Goal: Task Accomplishment & Management: Manage account settings

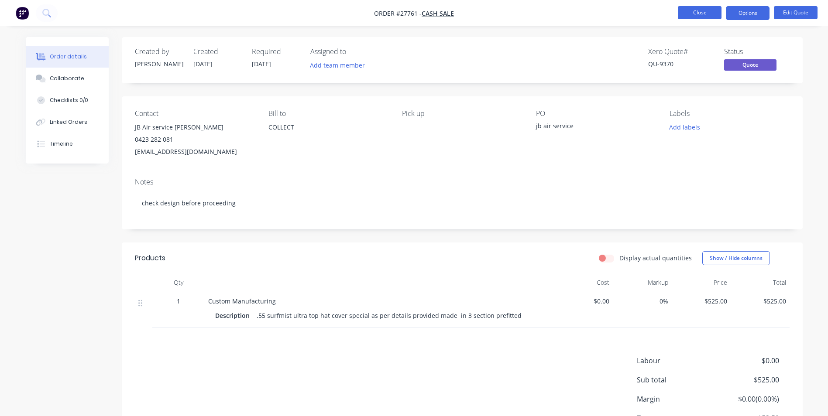
click at [690, 12] on button "Close" at bounding box center [700, 12] width 44 height 13
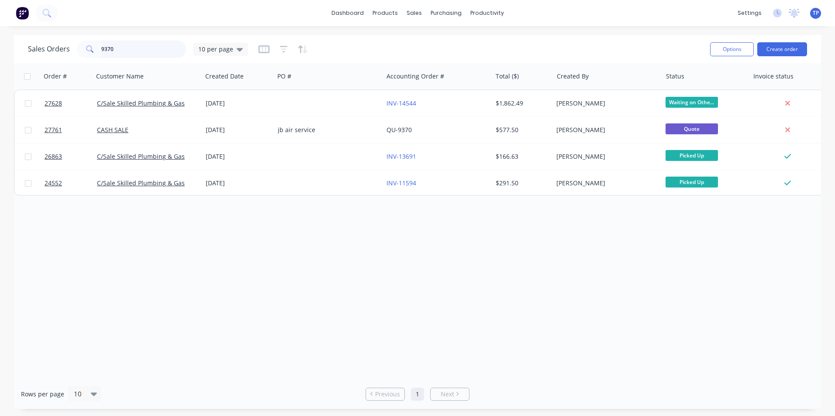
click at [131, 52] on input "9370" at bounding box center [143, 49] width 85 height 17
type input "9"
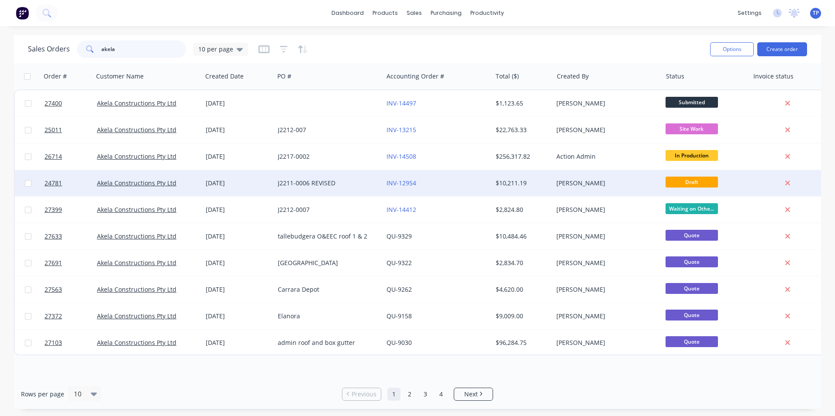
type input "akela"
click at [460, 186] on div "INV-12954" at bounding box center [434, 183] width 97 height 9
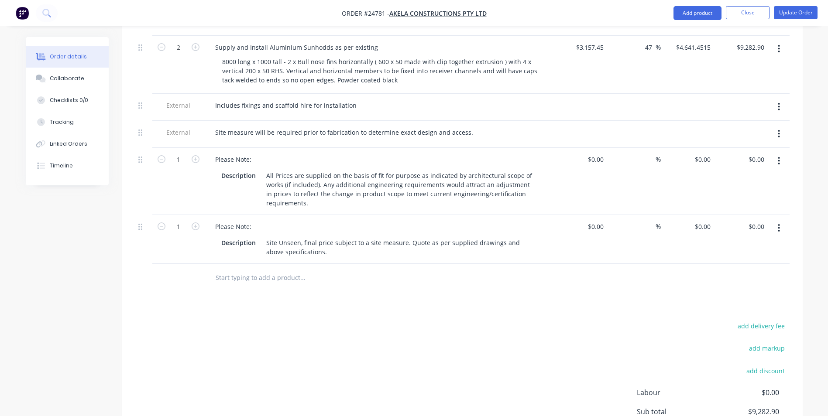
scroll to position [313, 0]
click at [736, 12] on button "Close" at bounding box center [748, 12] width 44 height 13
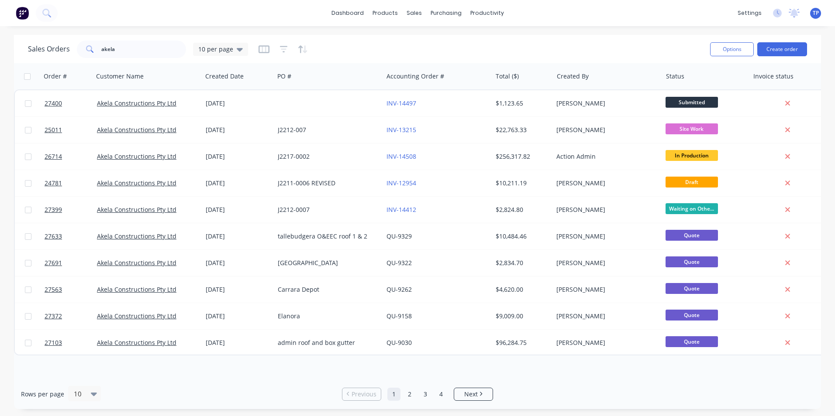
click at [395, 394] on link "1" at bounding box center [393, 394] width 13 height 13
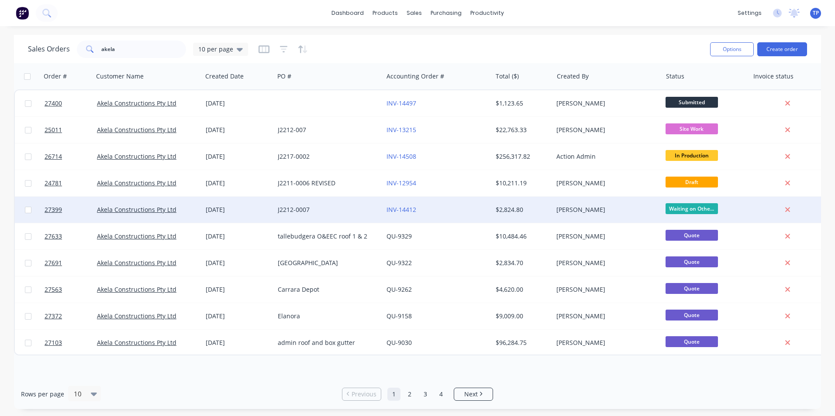
click at [472, 210] on div "INV-14412" at bounding box center [434, 210] width 97 height 9
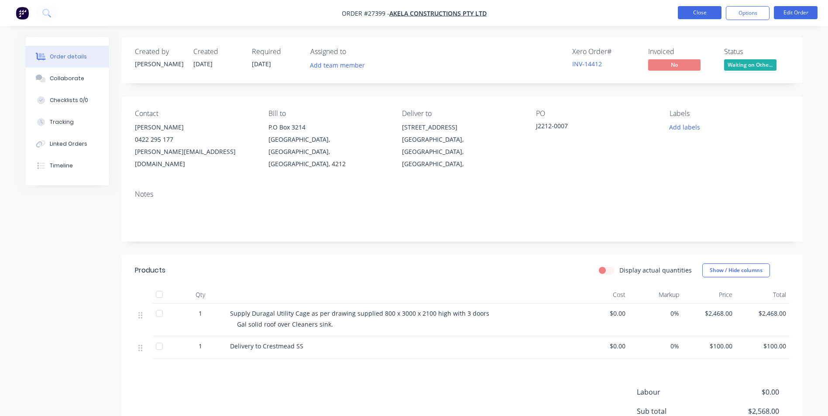
click at [683, 12] on button "Close" at bounding box center [700, 12] width 44 height 13
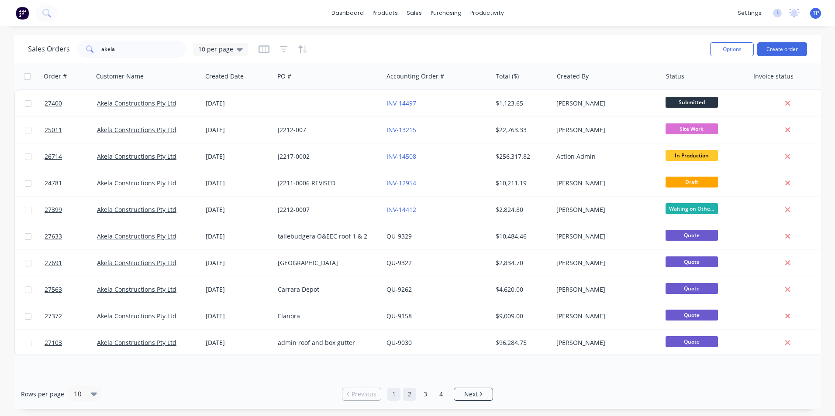
click at [412, 394] on link "2" at bounding box center [409, 394] width 13 height 13
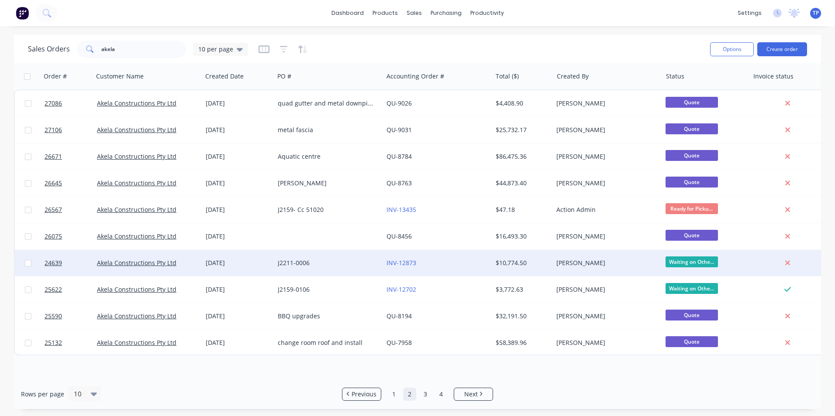
click at [477, 266] on div "INV-12873" at bounding box center [434, 263] width 97 height 9
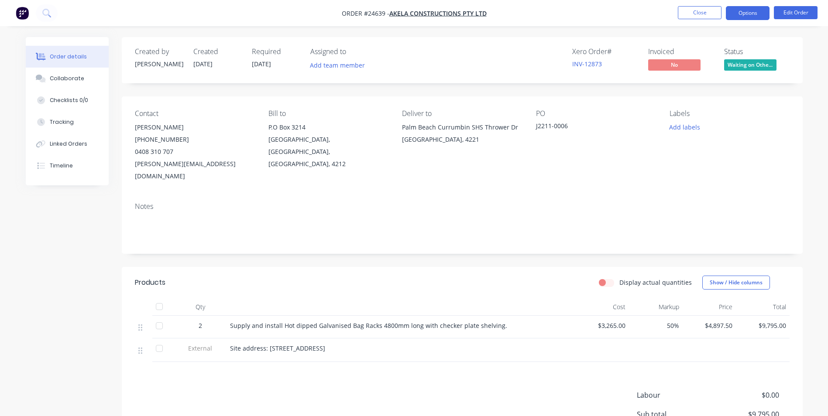
click at [756, 11] on button "Options" at bounding box center [748, 13] width 44 height 14
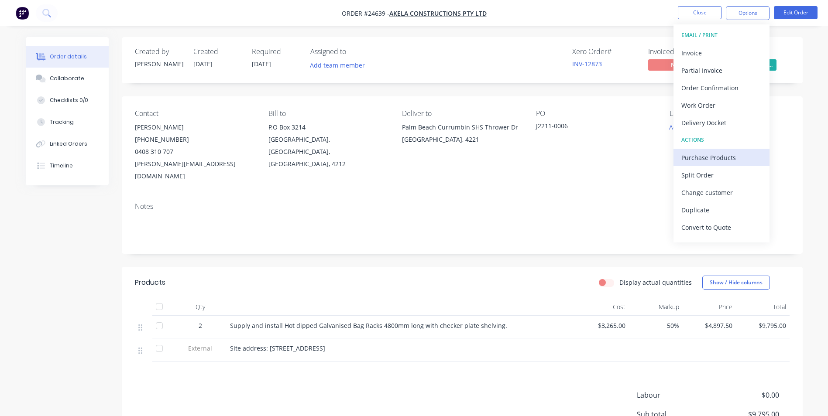
click at [701, 158] on div "Purchase Products" at bounding box center [721, 157] width 80 height 13
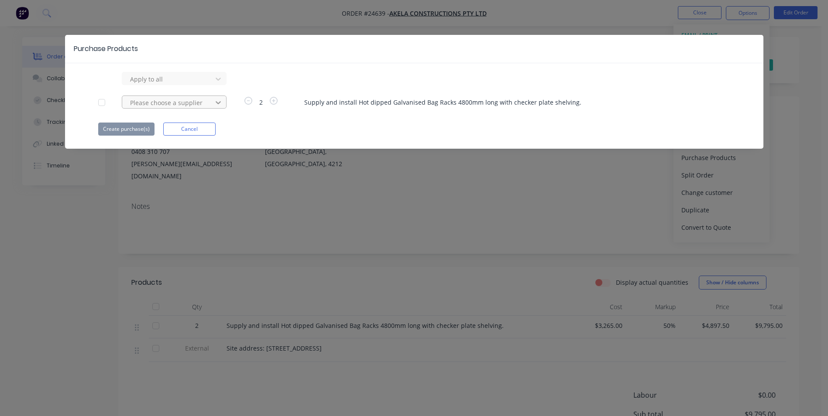
click at [220, 81] on icon at bounding box center [218, 79] width 5 height 3
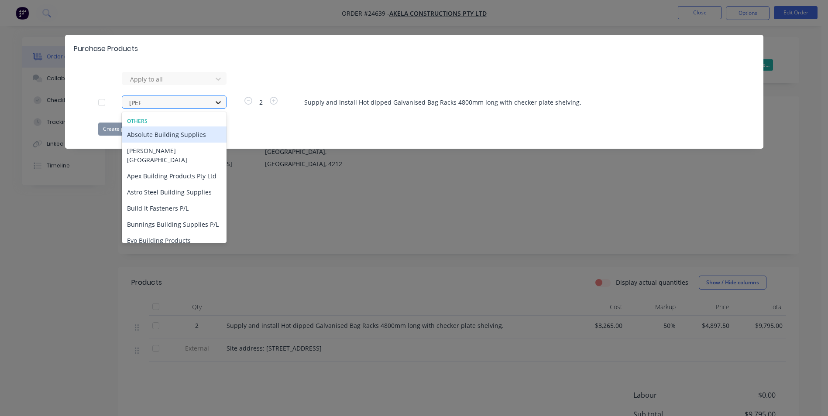
type input "buil"
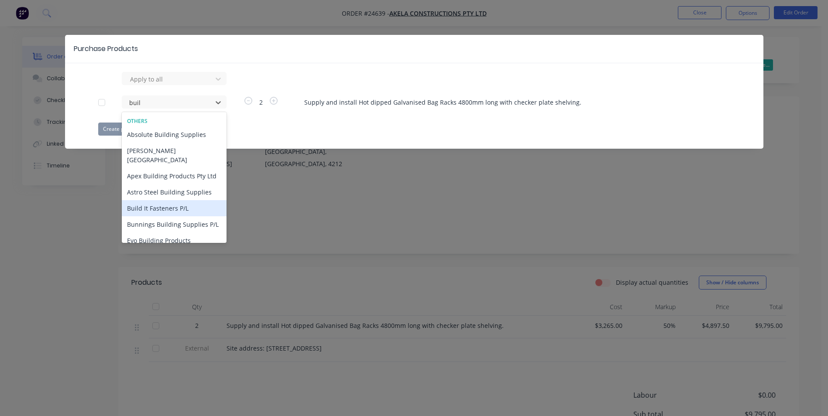
click at [166, 200] on div "Build It Fasteners P/L" at bounding box center [174, 208] width 105 height 16
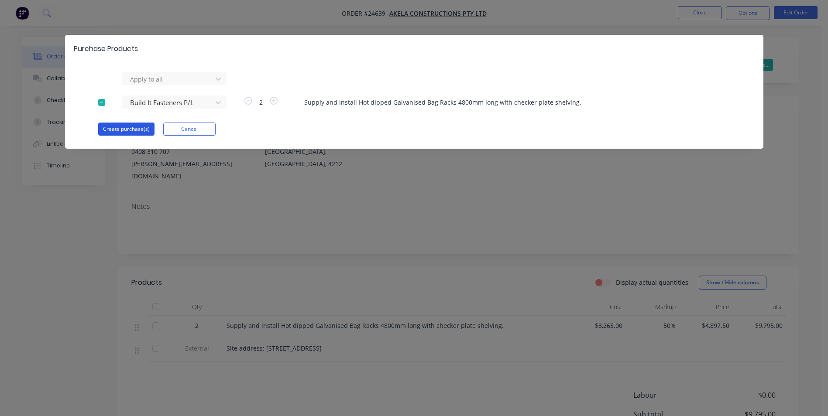
click at [134, 128] on button "Create purchase(s)" at bounding box center [126, 129] width 56 height 13
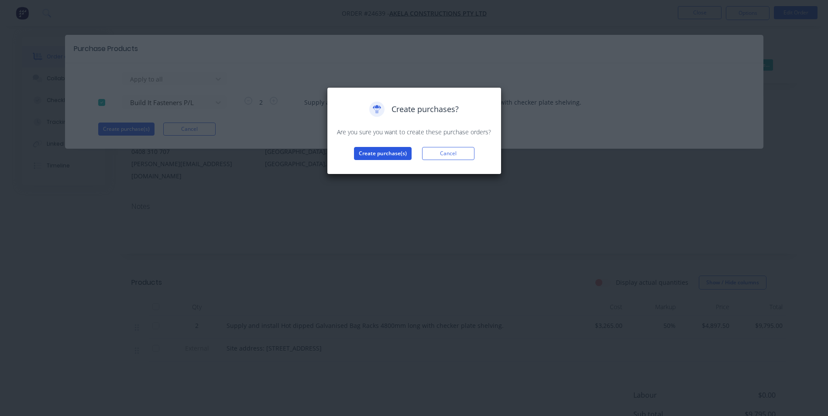
click at [370, 153] on button "Create purchase(s)" at bounding box center [383, 153] width 58 height 13
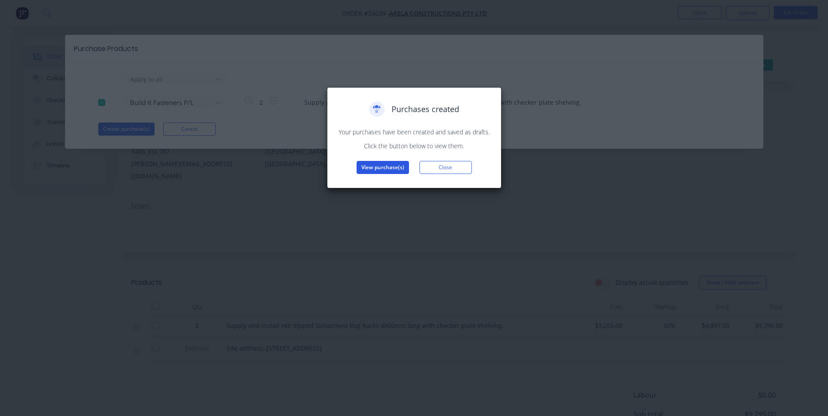
click at [381, 166] on button "View purchase(s)" at bounding box center [383, 167] width 52 height 13
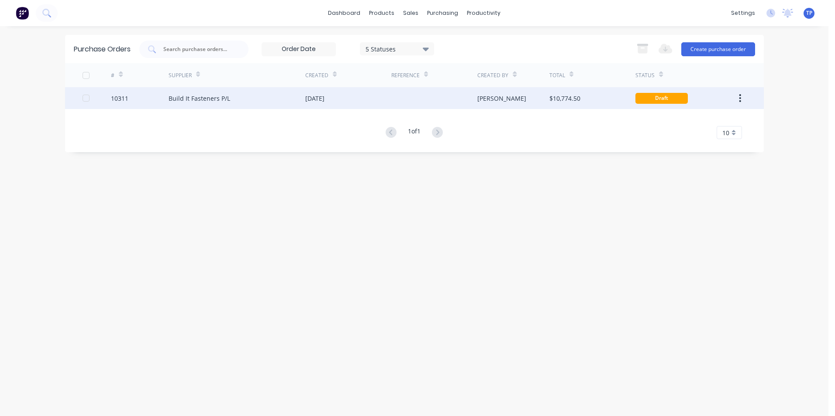
click at [417, 97] on div at bounding box center [434, 98] width 86 height 22
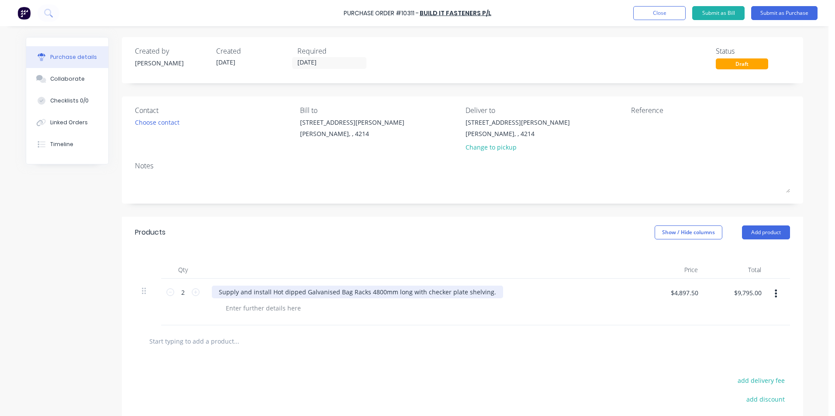
click at [487, 292] on div "Supply and install Hot dipped Galvanised Bag Racks 4800mm long with checker pla…" at bounding box center [357, 292] width 291 height 13
click at [186, 291] on input "2" at bounding box center [182, 292] width 17 height 13
type input "2"
click at [366, 290] on div "20 x Gal Bolts M16 x 35" at bounding box center [423, 292] width 423 height 13
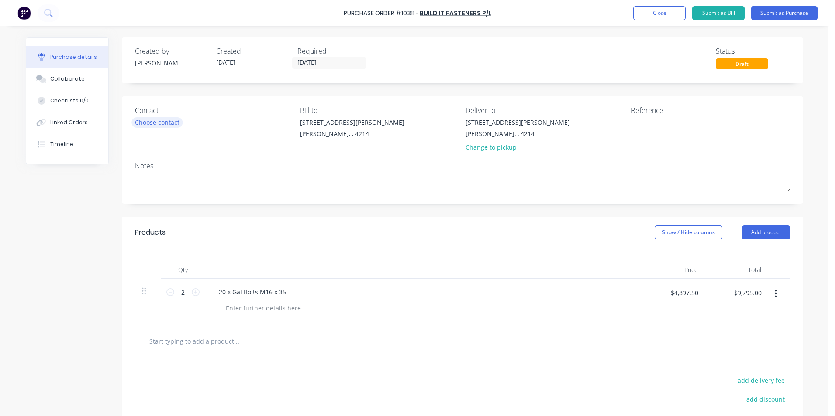
click at [164, 123] on div "Choose contact" at bounding box center [157, 122] width 45 height 9
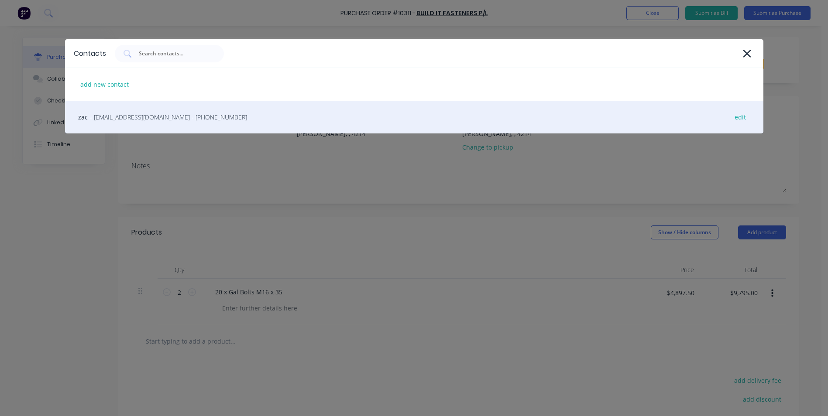
click at [131, 115] on span "- [EMAIL_ADDRESS][DOMAIN_NAME] - [PHONE_NUMBER]" at bounding box center [168, 117] width 157 height 9
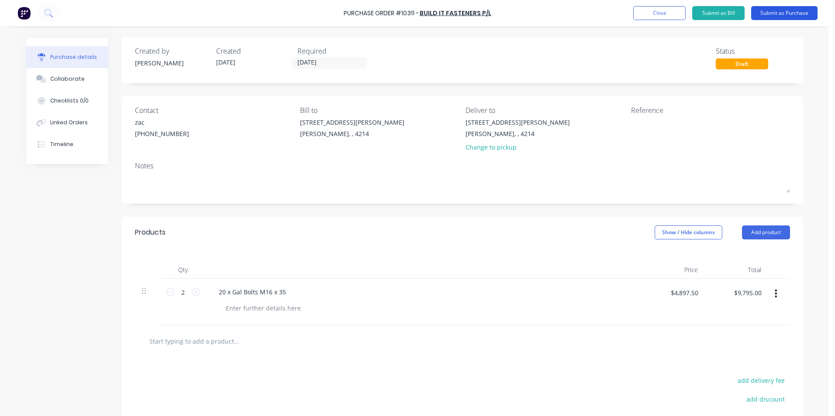
click at [769, 10] on button "Submit as Purchase" at bounding box center [784, 13] width 66 height 14
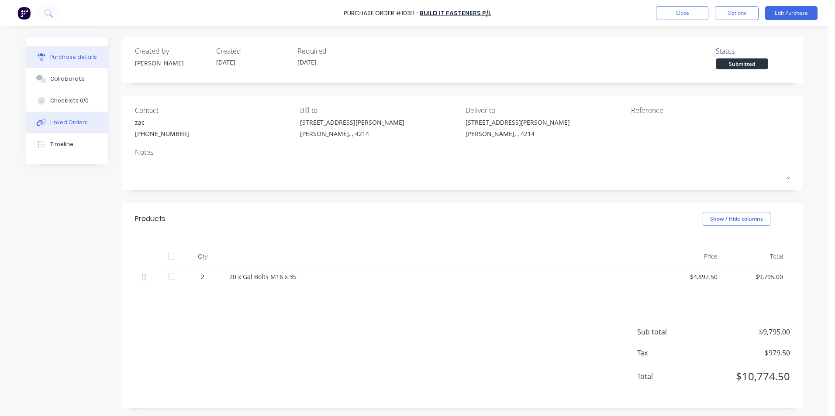
click at [65, 122] on div "Linked Orders" at bounding box center [69, 123] width 38 height 8
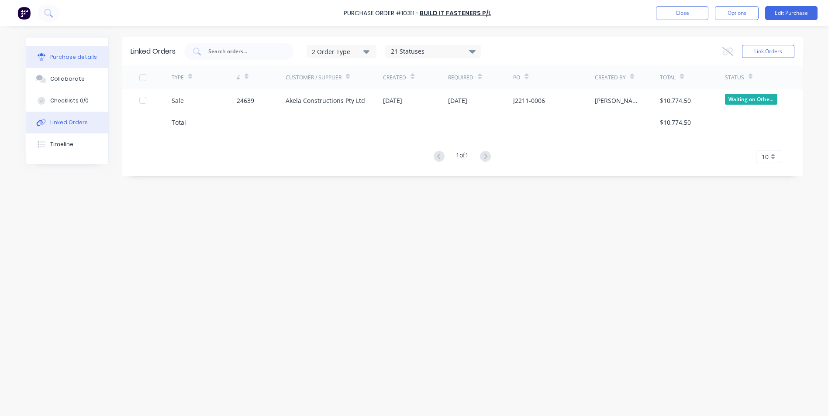
click at [62, 58] on div "Purchase details" at bounding box center [73, 57] width 47 height 8
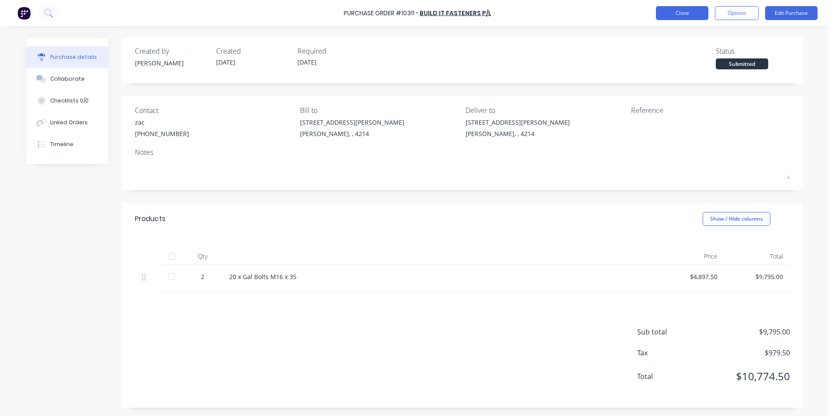
click at [663, 10] on button "Close" at bounding box center [682, 13] width 52 height 14
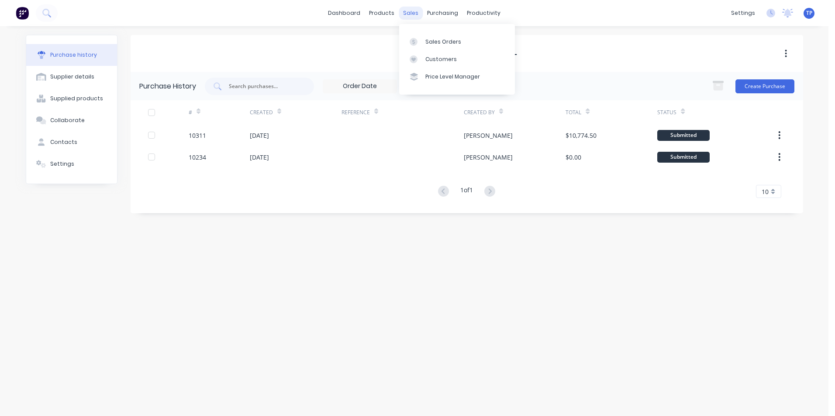
click at [410, 10] on div "sales" at bounding box center [411, 13] width 24 height 13
click at [454, 42] on div "Sales Orders" at bounding box center [443, 42] width 36 height 8
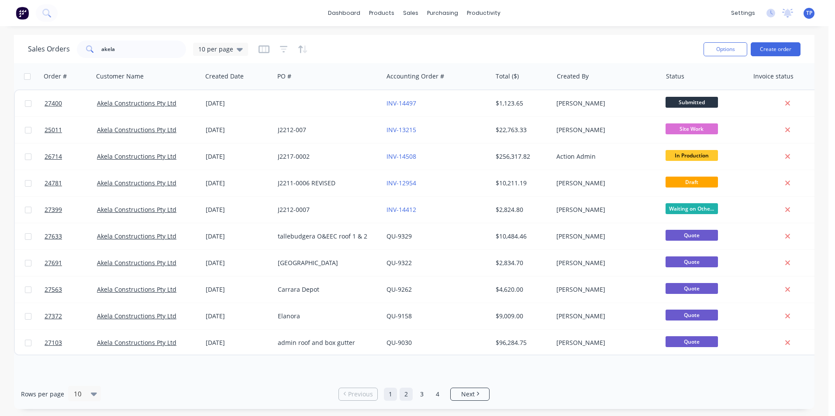
click at [407, 391] on link "2" at bounding box center [405, 394] width 13 height 13
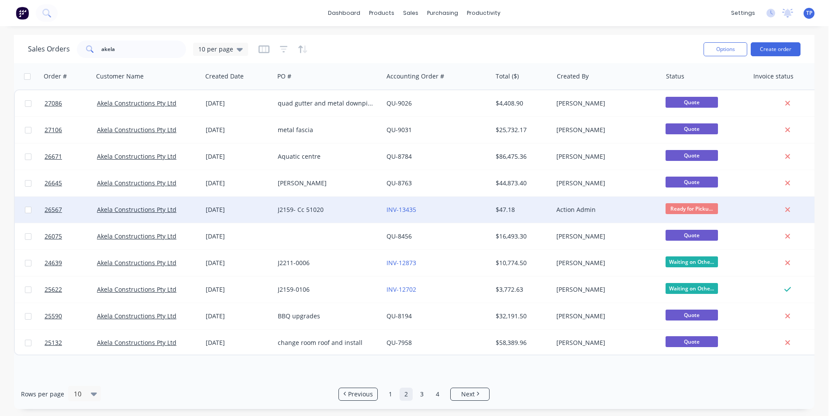
click at [437, 210] on div "INV-13435" at bounding box center [434, 210] width 97 height 9
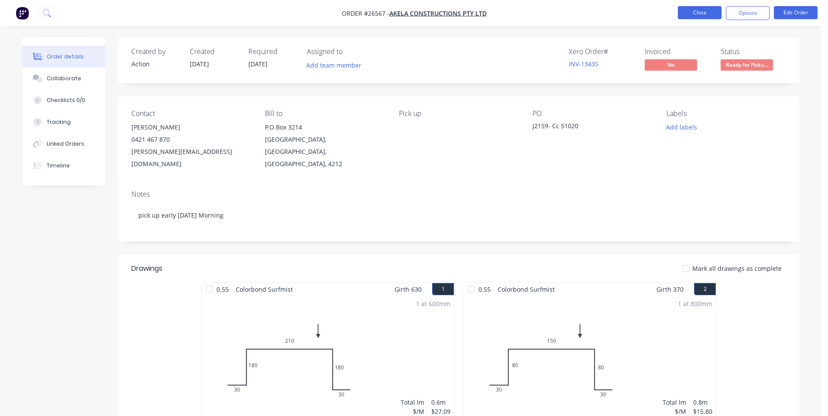
click at [691, 8] on button "Close" at bounding box center [700, 12] width 44 height 13
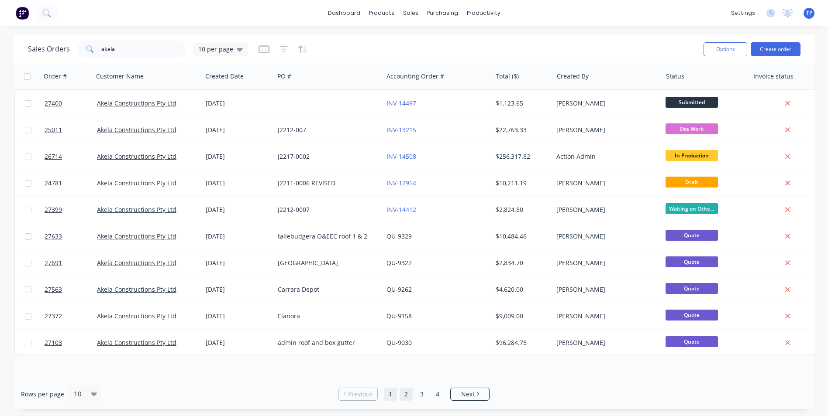
click at [405, 396] on link "2" at bounding box center [405, 394] width 13 height 13
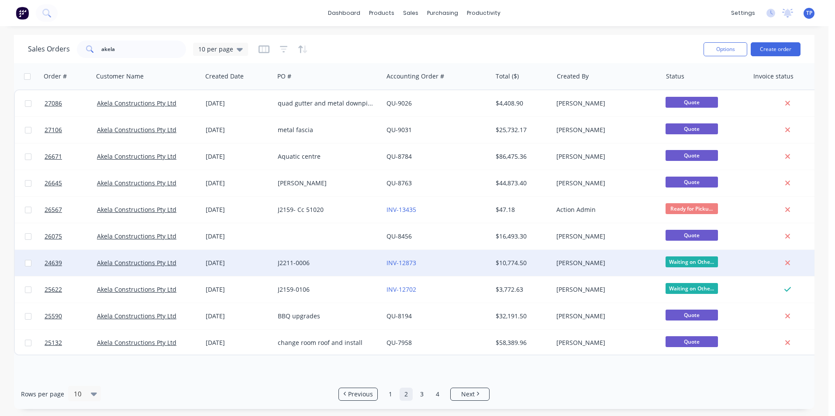
click at [330, 261] on div "J2211-0006" at bounding box center [326, 263] width 97 height 9
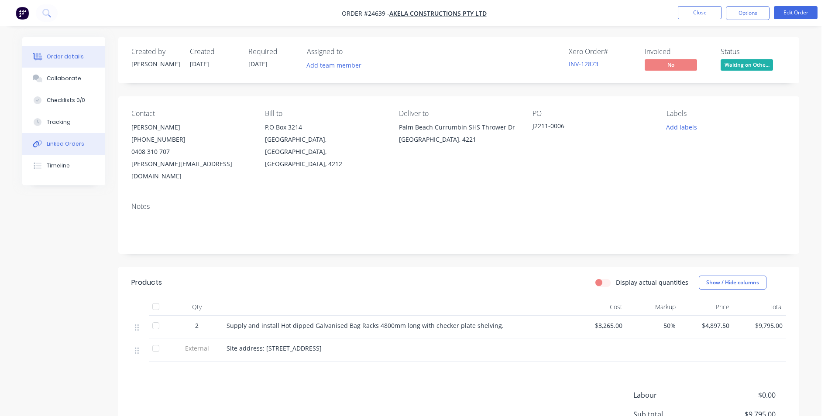
click at [64, 144] on div "Linked Orders" at bounding box center [66, 144] width 38 height 8
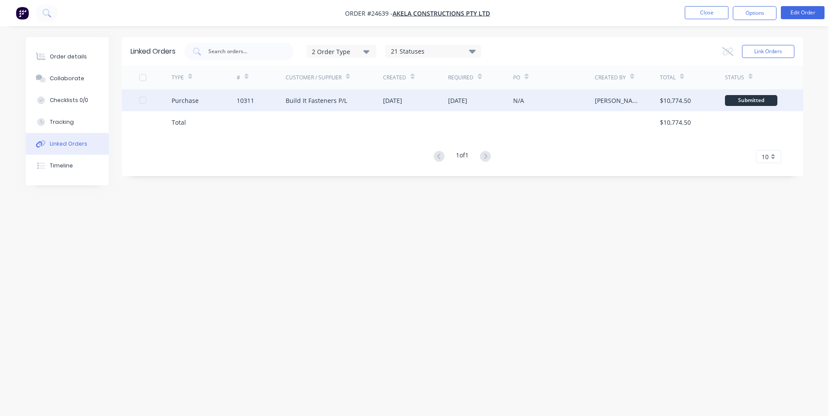
click at [368, 100] on div "Build It Fasteners P/L" at bounding box center [334, 100] width 98 height 22
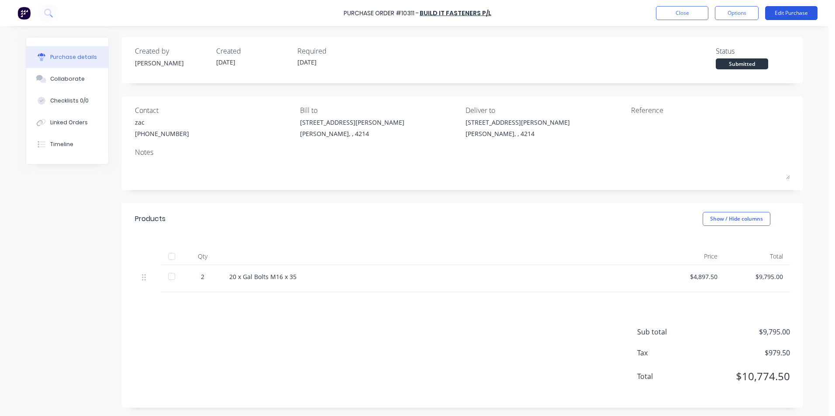
click at [785, 14] on button "Edit Purchase" at bounding box center [791, 13] width 52 height 14
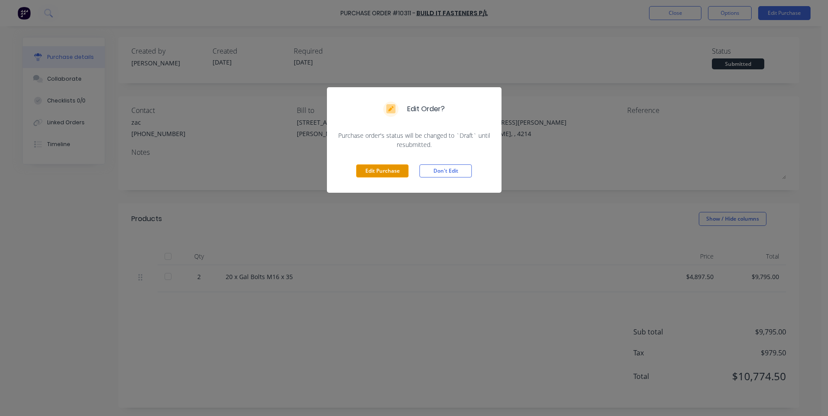
click at [378, 172] on button "Edit Purchase" at bounding box center [382, 171] width 52 height 13
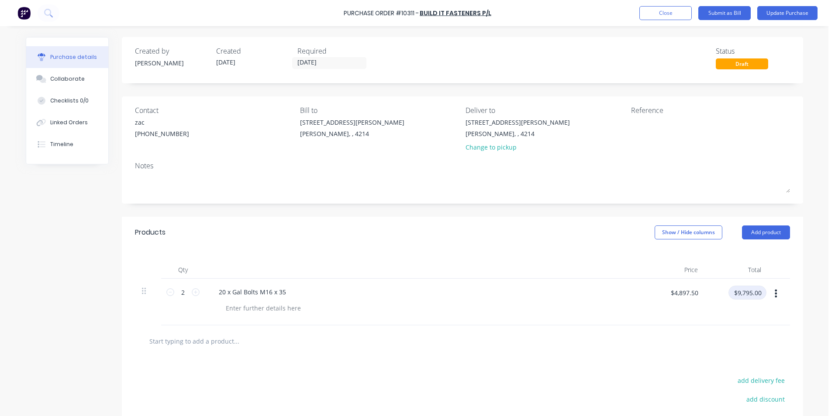
click at [761, 292] on input "$9,795.00" at bounding box center [747, 293] width 38 height 14
type input "0"
type input "$0.00"
click at [743, 318] on div "$0.00 0" at bounding box center [736, 302] width 63 height 47
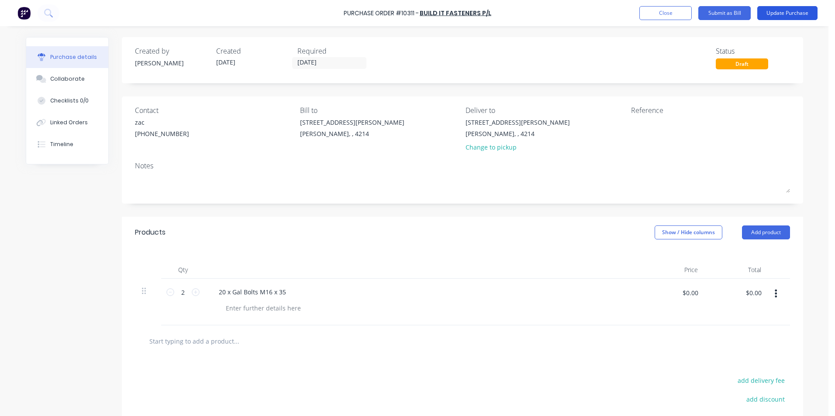
click at [784, 13] on button "Update Purchase" at bounding box center [787, 13] width 60 height 14
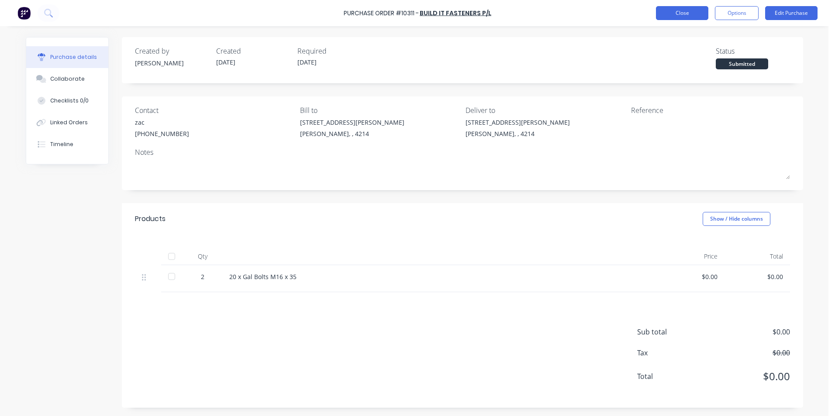
click at [662, 12] on button "Close" at bounding box center [682, 13] width 52 height 14
